Goal: Task Accomplishment & Management: Complete application form

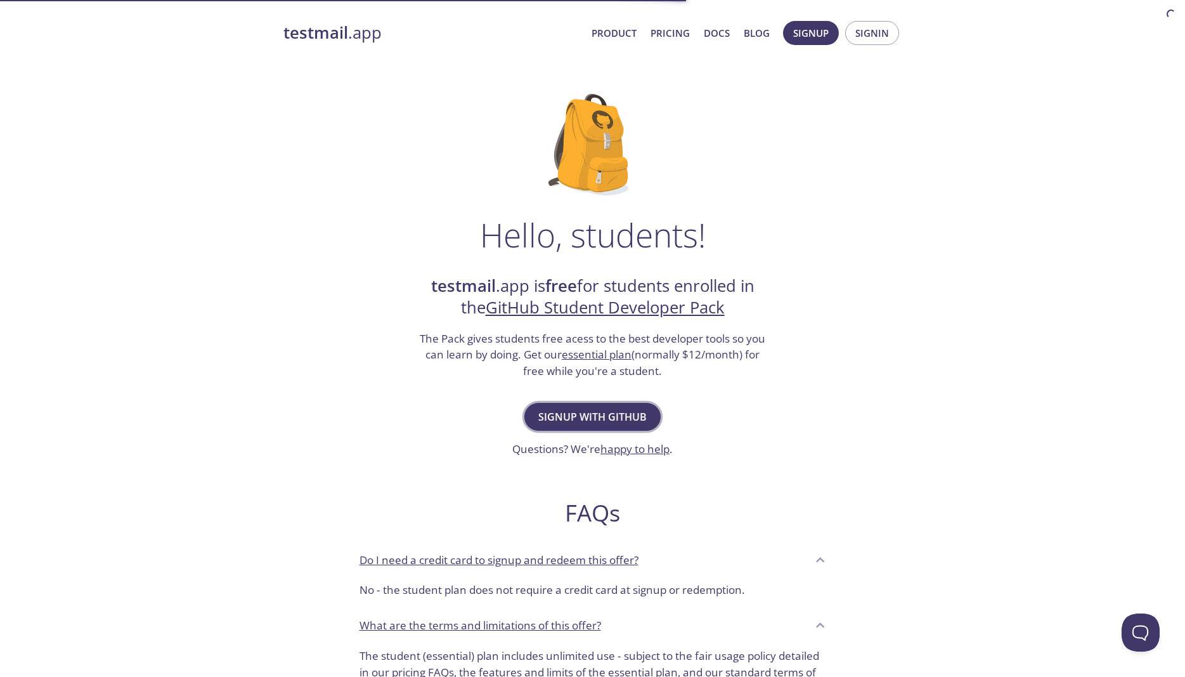
click at [585, 416] on span "Signup with GitHub" at bounding box center [592, 417] width 108 height 18
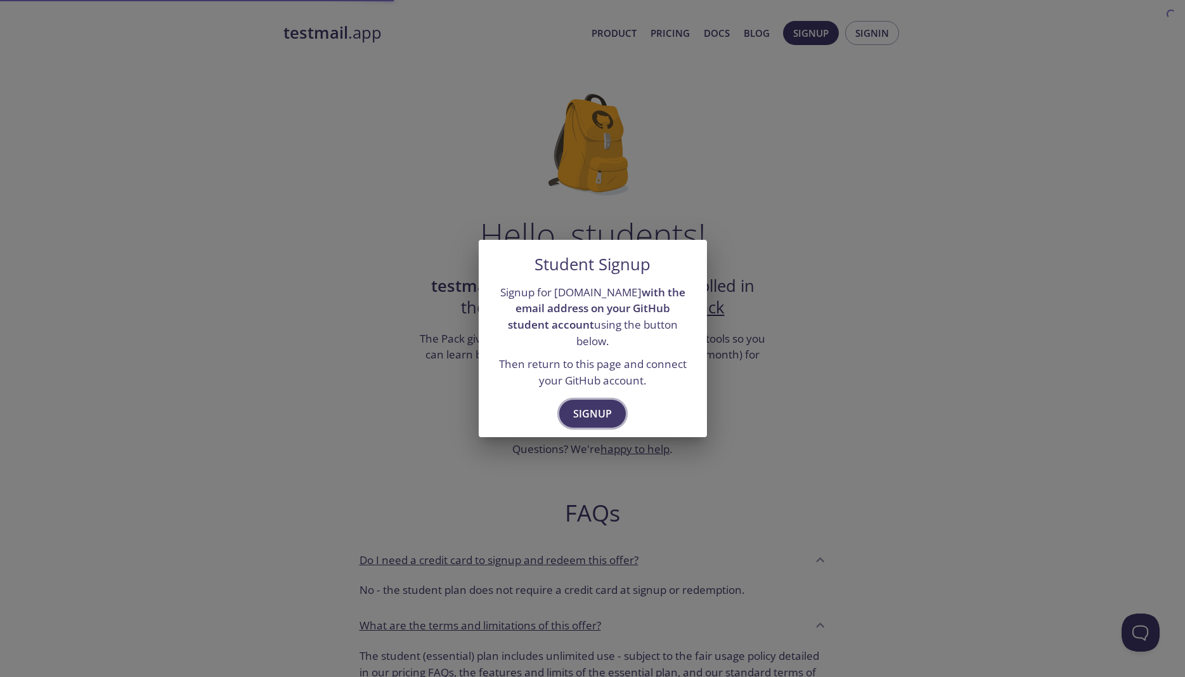
click at [594, 410] on span "Signup" at bounding box center [592, 414] width 39 height 18
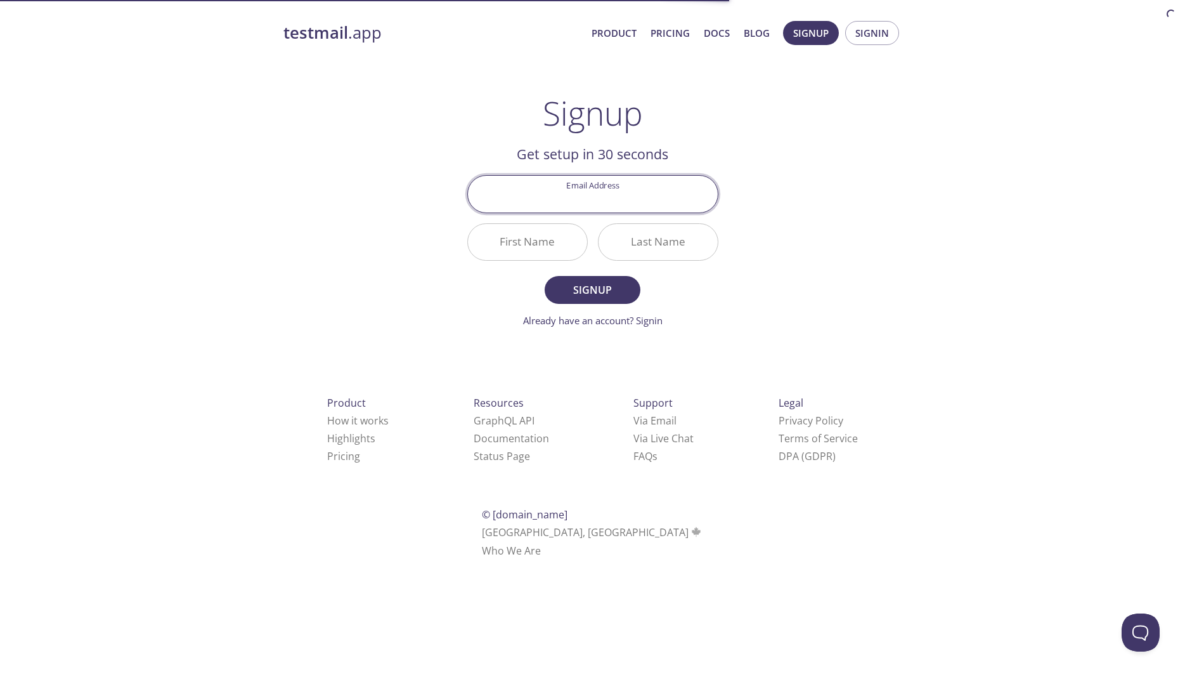
click at [587, 197] on input "Email Address" at bounding box center [593, 194] width 250 height 36
type input "[EMAIL_ADDRESS][DOMAIN_NAME]"
click at [521, 240] on input "First Name" at bounding box center [527, 242] width 119 height 36
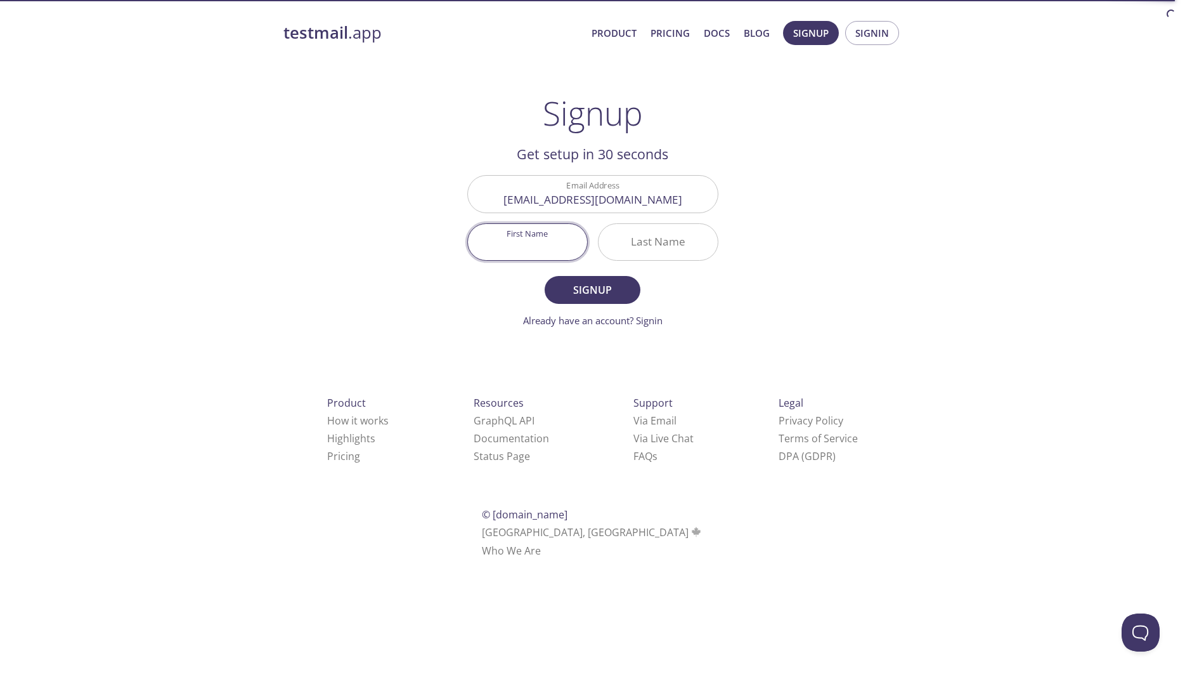
click at [521, 240] on input "First Name" at bounding box center [527, 242] width 119 height 36
type input "SOULAIMANE"
click at [680, 256] on input "Last Name" at bounding box center [658, 242] width 119 height 36
click at [679, 256] on input "Last Name" at bounding box center [658, 242] width 119 height 36
type input "ETTABAA"
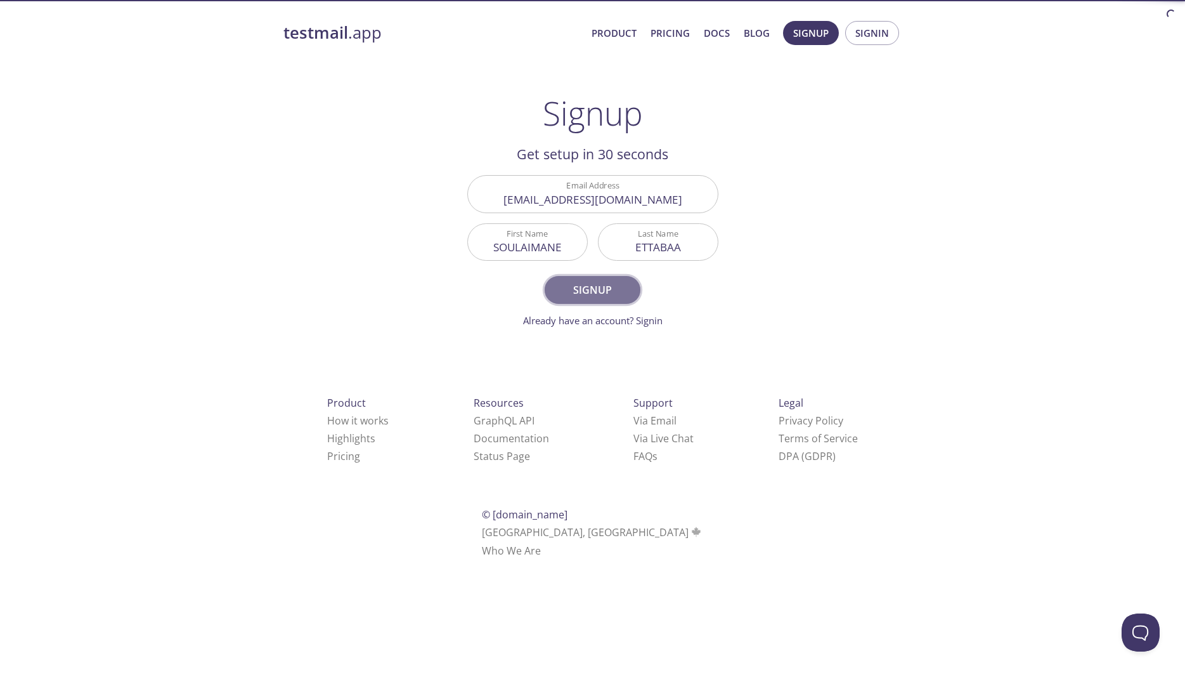
click at [605, 286] on span "Signup" at bounding box center [592, 290] width 67 height 18
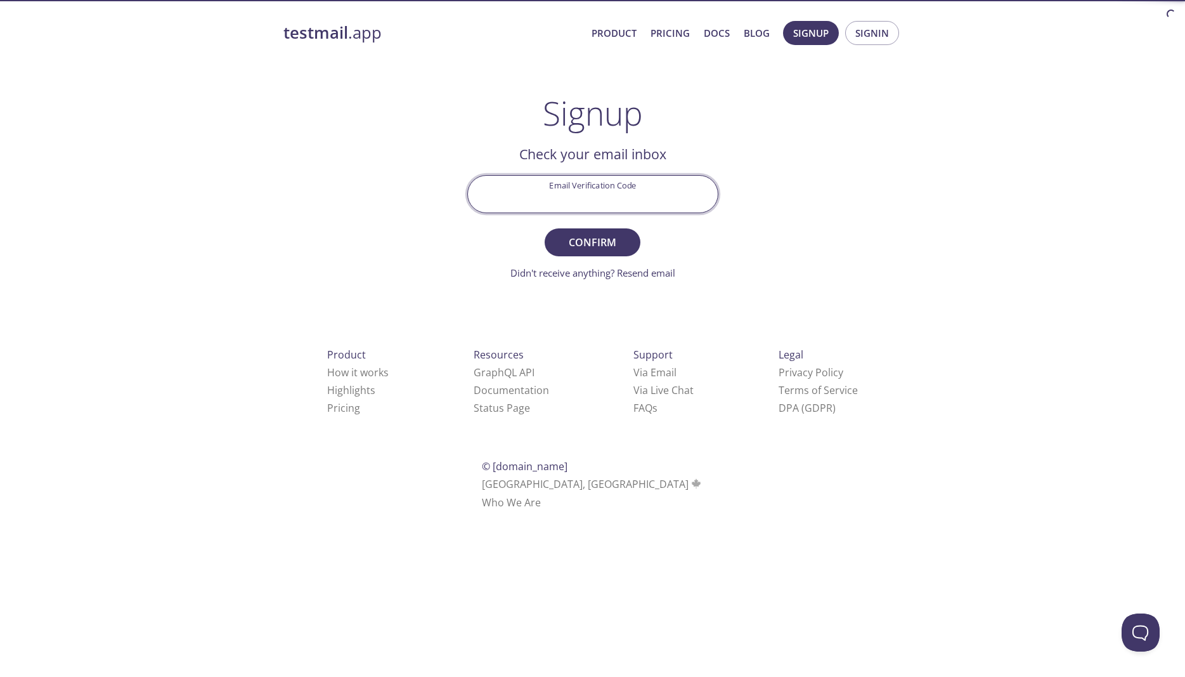
click at [600, 203] on input "Email Verification Code" at bounding box center [593, 194] width 250 height 36
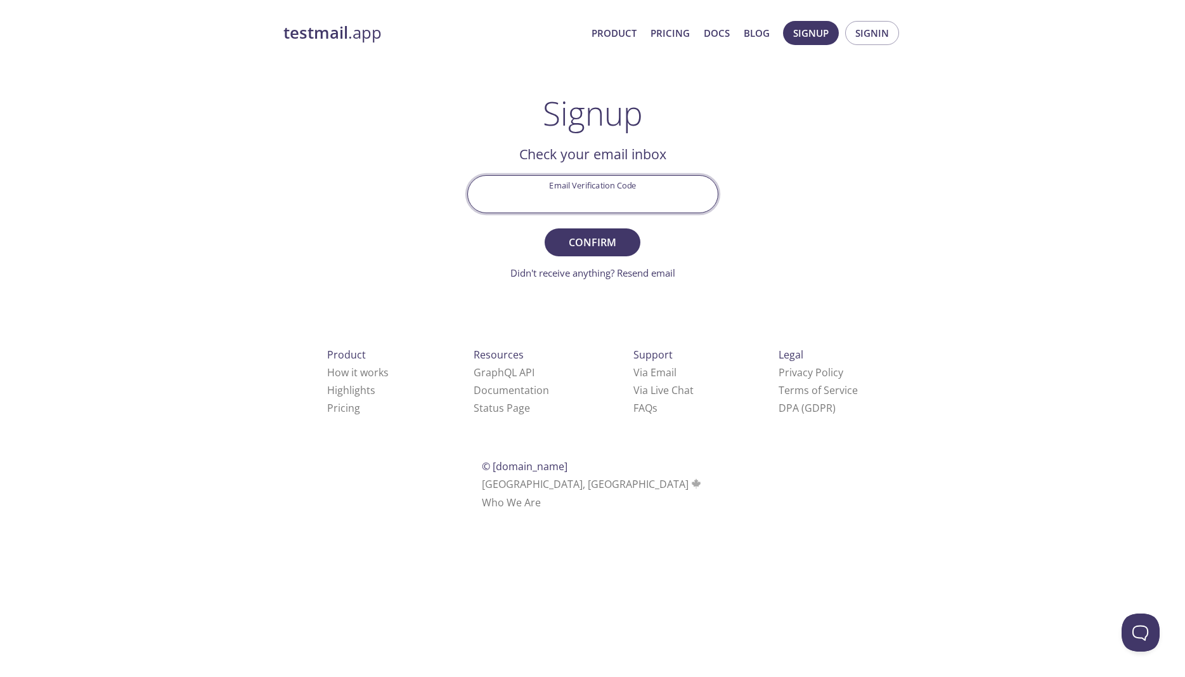
paste input "NCPYKH9"
type input "NCPYKH9"
click at [602, 234] on span "Confirm" at bounding box center [592, 242] width 67 height 18
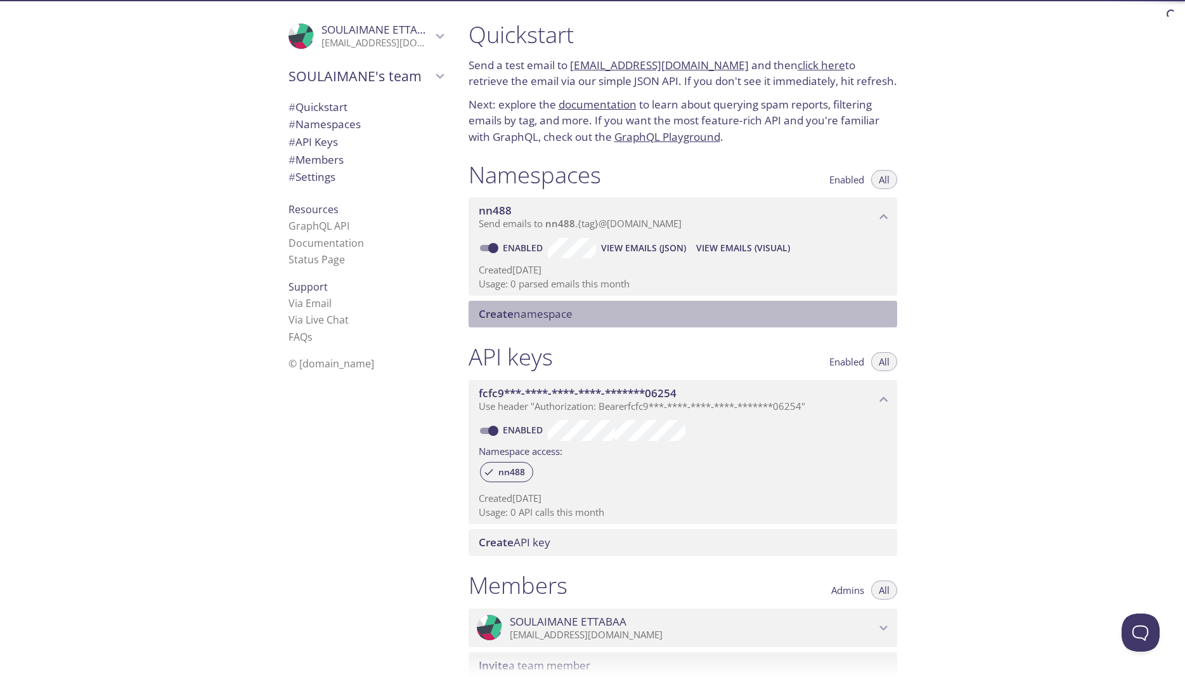
click at [750, 312] on span "Create namespace" at bounding box center [685, 314] width 413 height 14
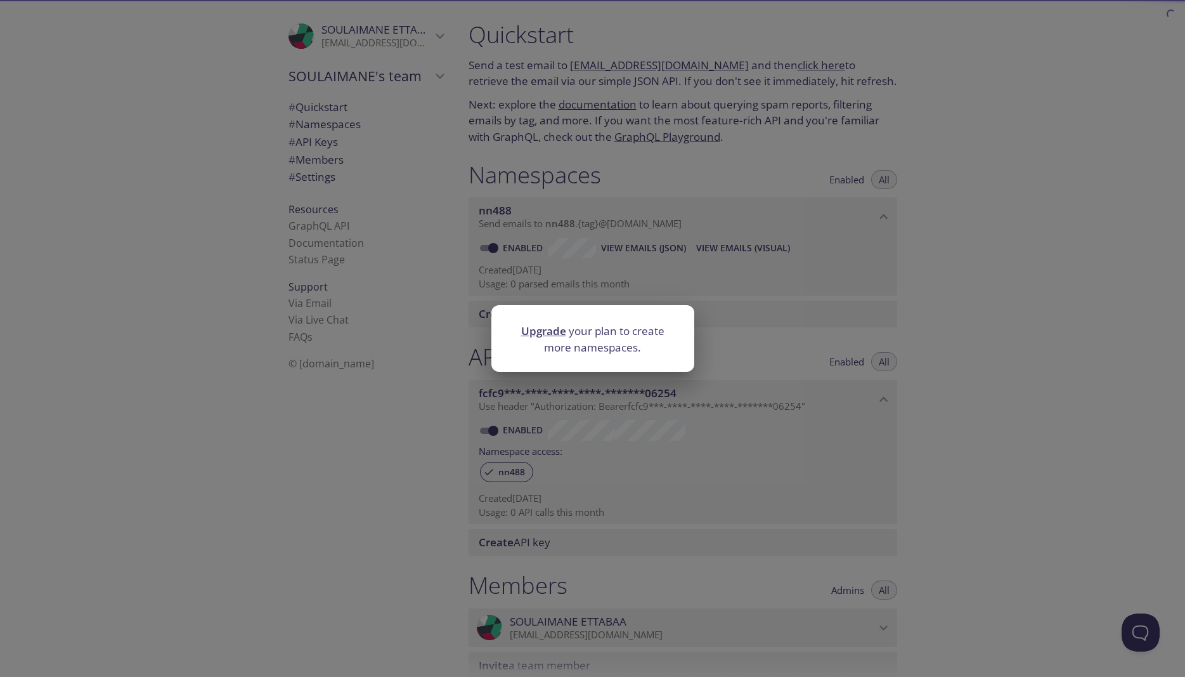
click at [996, 322] on div "Upgrade your plan to create more namespaces." at bounding box center [592, 338] width 1185 height 677
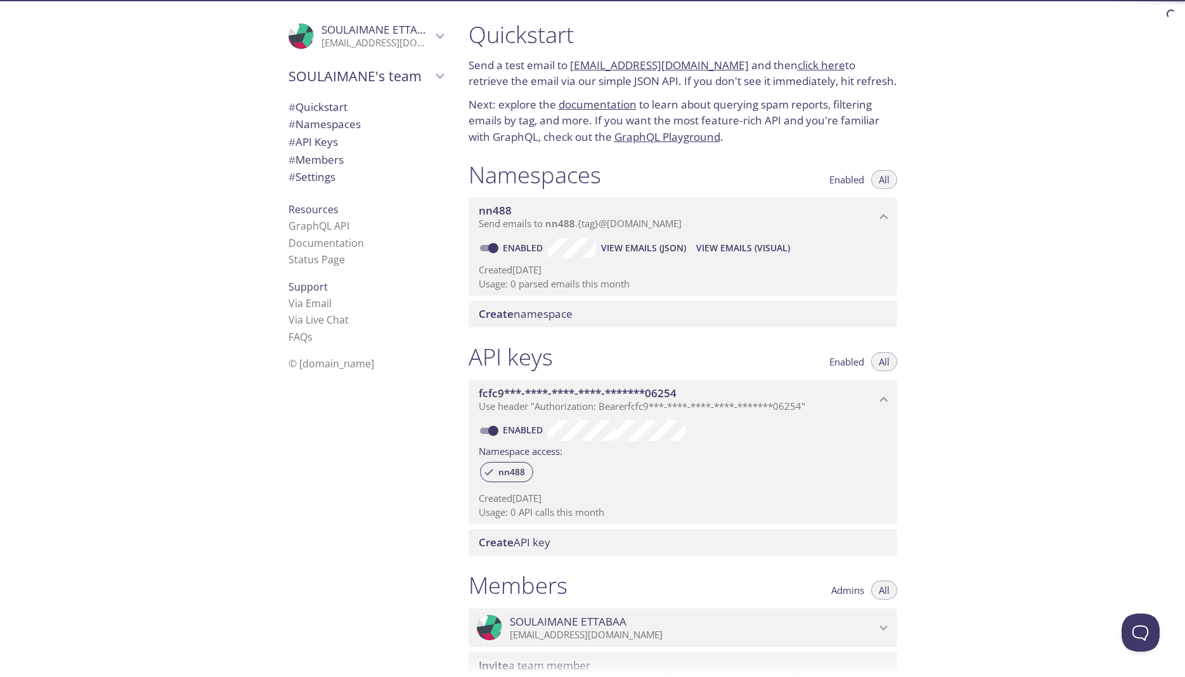
click at [883, 222] on icon "nn488 namespace" at bounding box center [884, 217] width 16 height 16
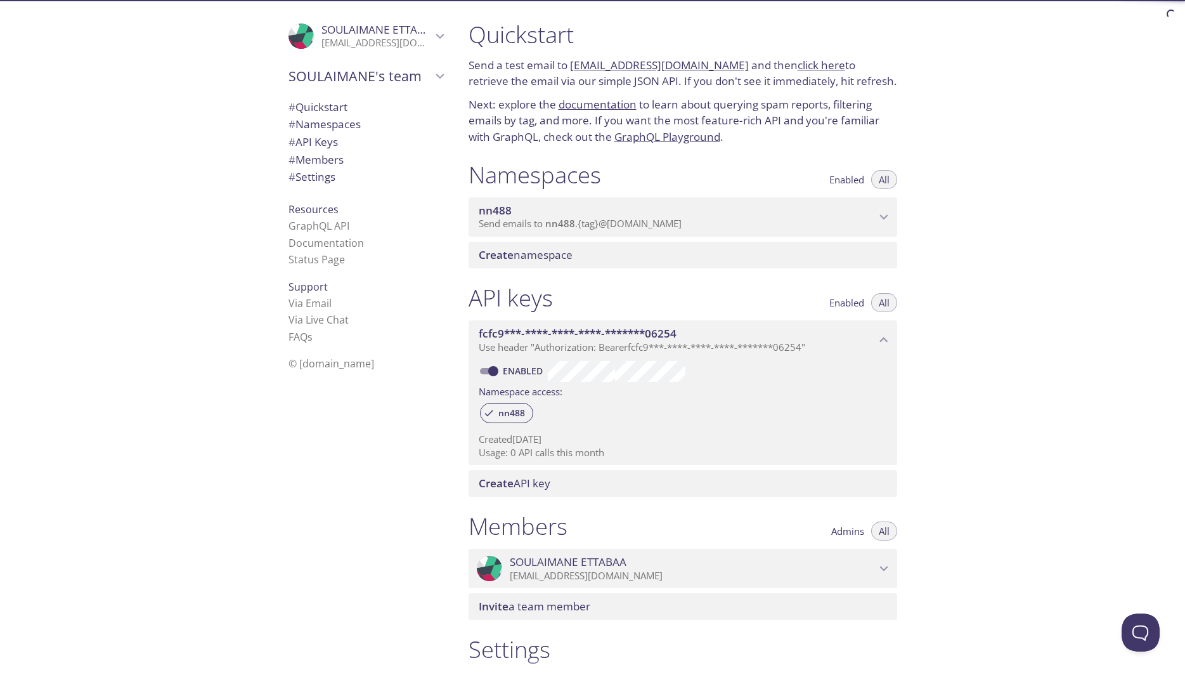
click at [883, 222] on icon "nn488 namespace" at bounding box center [884, 217] width 16 height 16
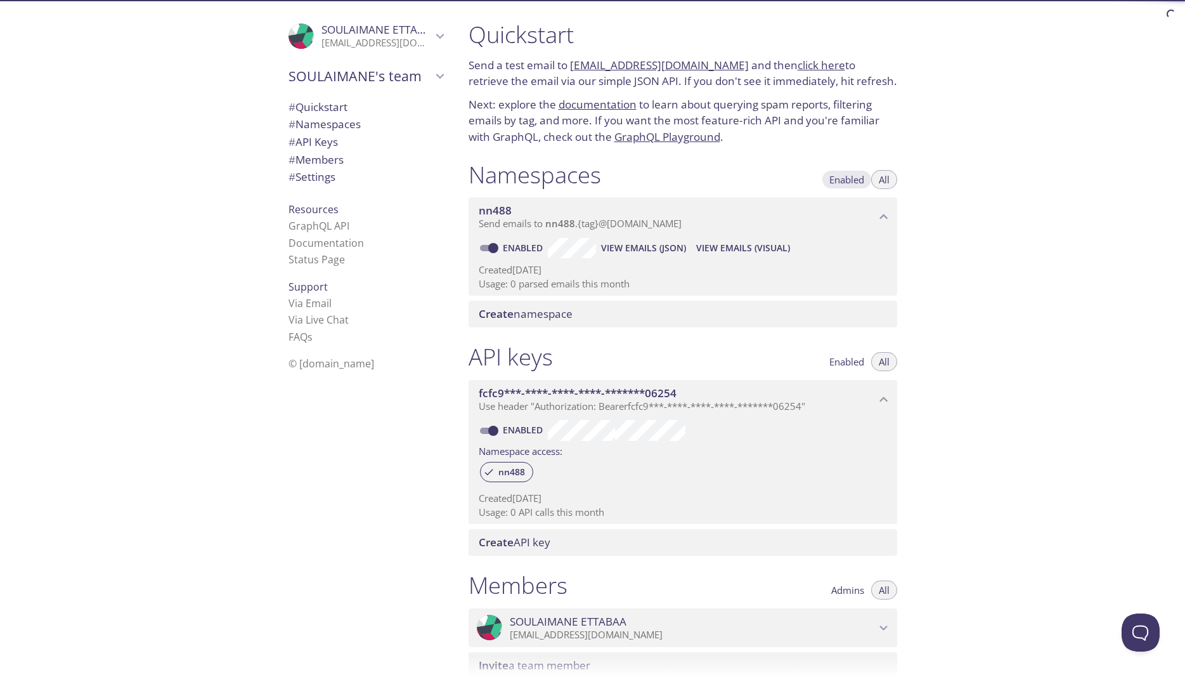
click at [852, 179] on span "Enabled" at bounding box center [846, 179] width 35 height 0
click at [879, 179] on span "All" at bounding box center [884, 179] width 11 height 0
click at [748, 250] on span "View Emails (Visual)" at bounding box center [743, 247] width 94 height 15
click at [619, 252] on span "View Emails (JSON)" at bounding box center [643, 247] width 85 height 15
click at [980, 371] on div "Quickstart Send a test email to [EMAIL_ADDRESS][DOMAIN_NAME] and then click her…" at bounding box center [821, 338] width 727 height 677
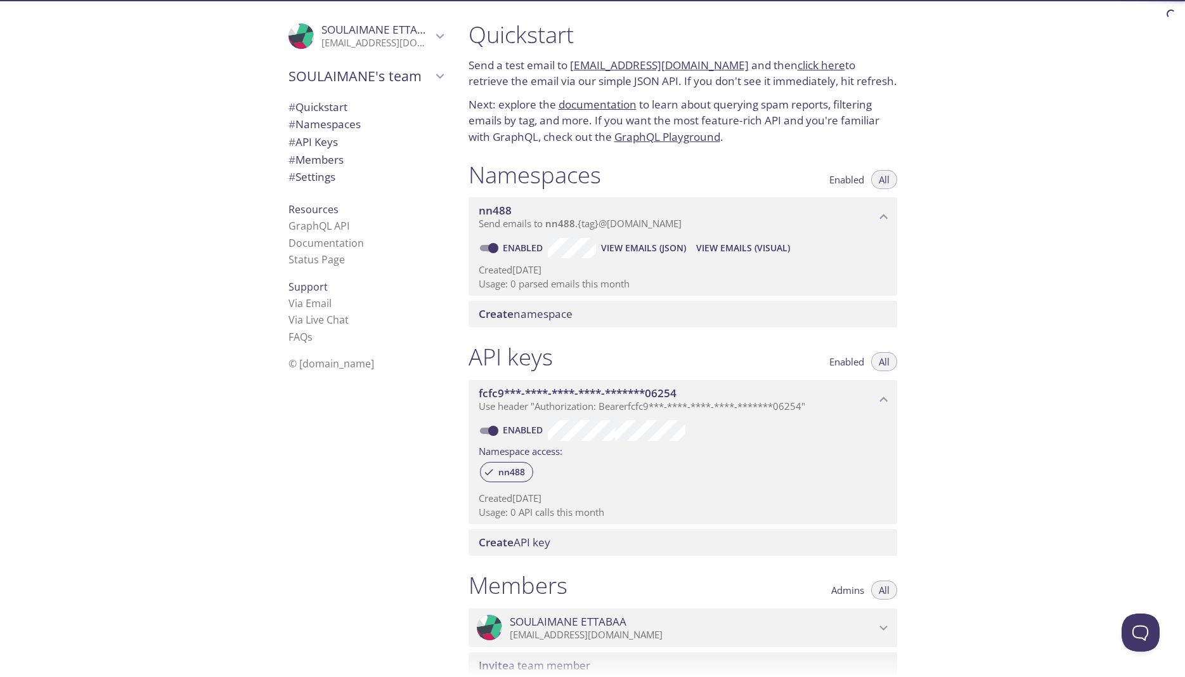
click at [448, 80] on icon "SOULAIMANE's team" at bounding box center [440, 76] width 16 height 16
click at [479, 244] on input "Enabled" at bounding box center [493, 247] width 46 height 15
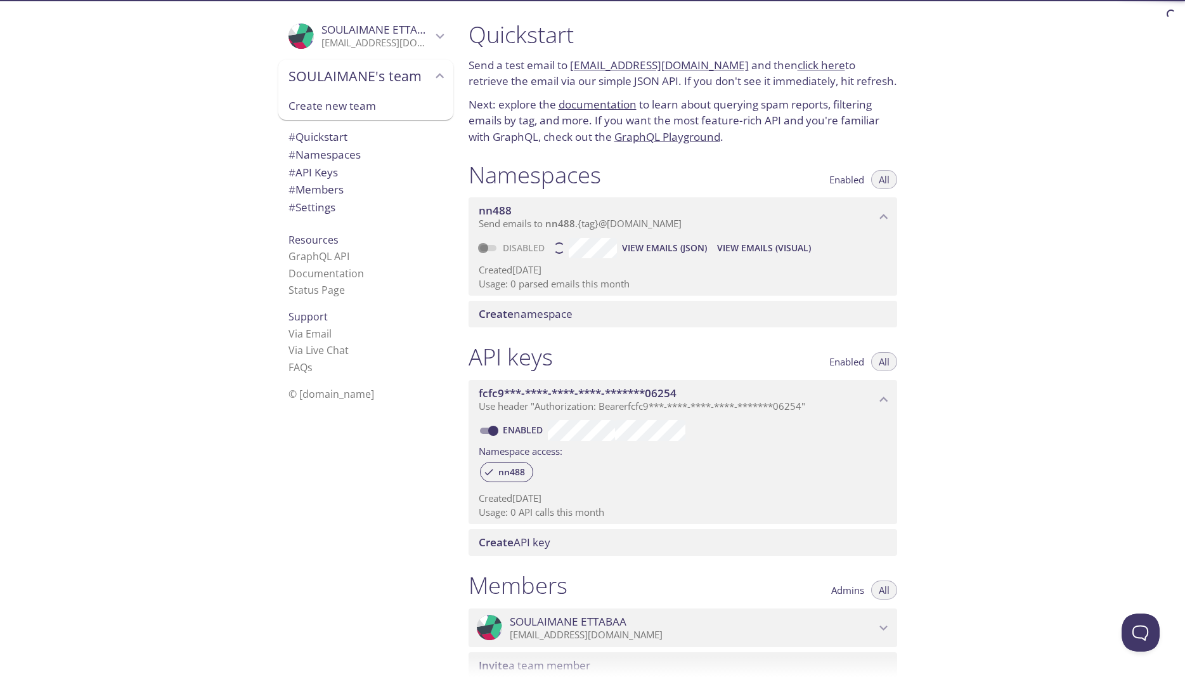
click at [485, 245] on span at bounding box center [488, 248] width 16 height 6
click at [488, 247] on input "Disabled" at bounding box center [483, 247] width 46 height 15
checkbox input "true"
